Goal: Navigation & Orientation: Find specific page/section

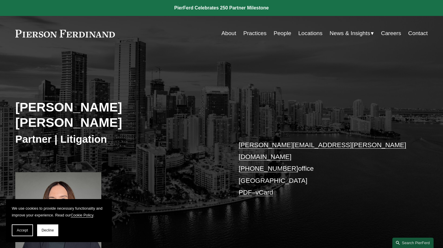
click at [87, 32] on link at bounding box center [64, 34] width 99 height 8
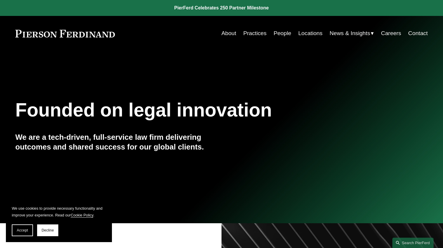
drag, startPoint x: 14, startPoint y: 32, endPoint x: 110, endPoint y: 32, distance: 96.2
click at [110, 32] on div "Skip to Content About Practices People Locations" at bounding box center [221, 33] width 443 height 35
click at [225, 32] on link "About" at bounding box center [228, 33] width 15 height 11
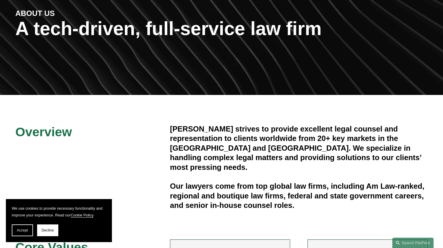
scroll to position [82, 0]
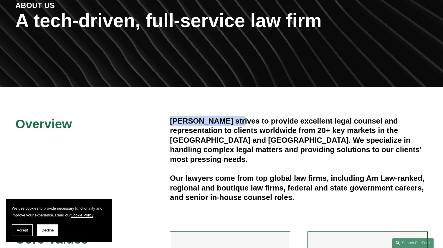
copy h4 "Pierson Ferdinand"
drag, startPoint x: 171, startPoint y: 119, endPoint x: 234, endPoint y: 119, distance: 63.0
click at [234, 119] on h4 "Pierson Ferdinand strives to provide excellent legal counsel and representation…" at bounding box center [299, 140] width 258 height 48
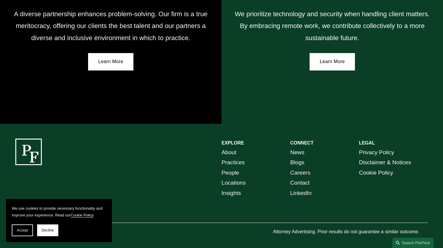
scroll to position [1037, 0]
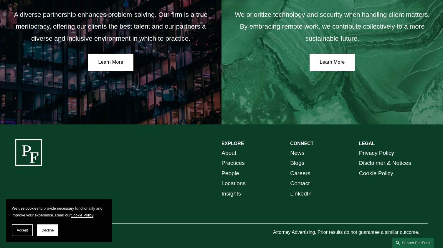
click at [376, 149] on link "Privacy Policy" at bounding box center [376, 153] width 35 height 10
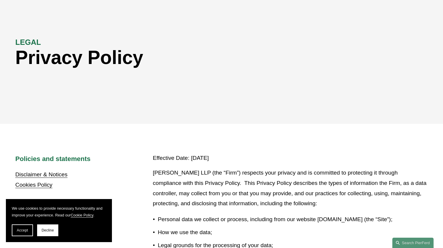
scroll to position [52, 0]
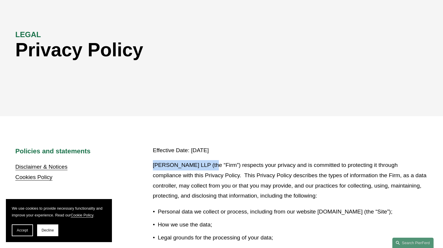
drag, startPoint x: 152, startPoint y: 165, endPoint x: 210, endPoint y: 165, distance: 57.1
click at [210, 165] on p "[PERSON_NAME] LLP (the “Firm”) respects your privacy and is committed to protec…" at bounding box center [290, 180] width 275 height 41
copy p "[PERSON_NAME] LLP"
